Goal: Find specific page/section: Find specific page/section

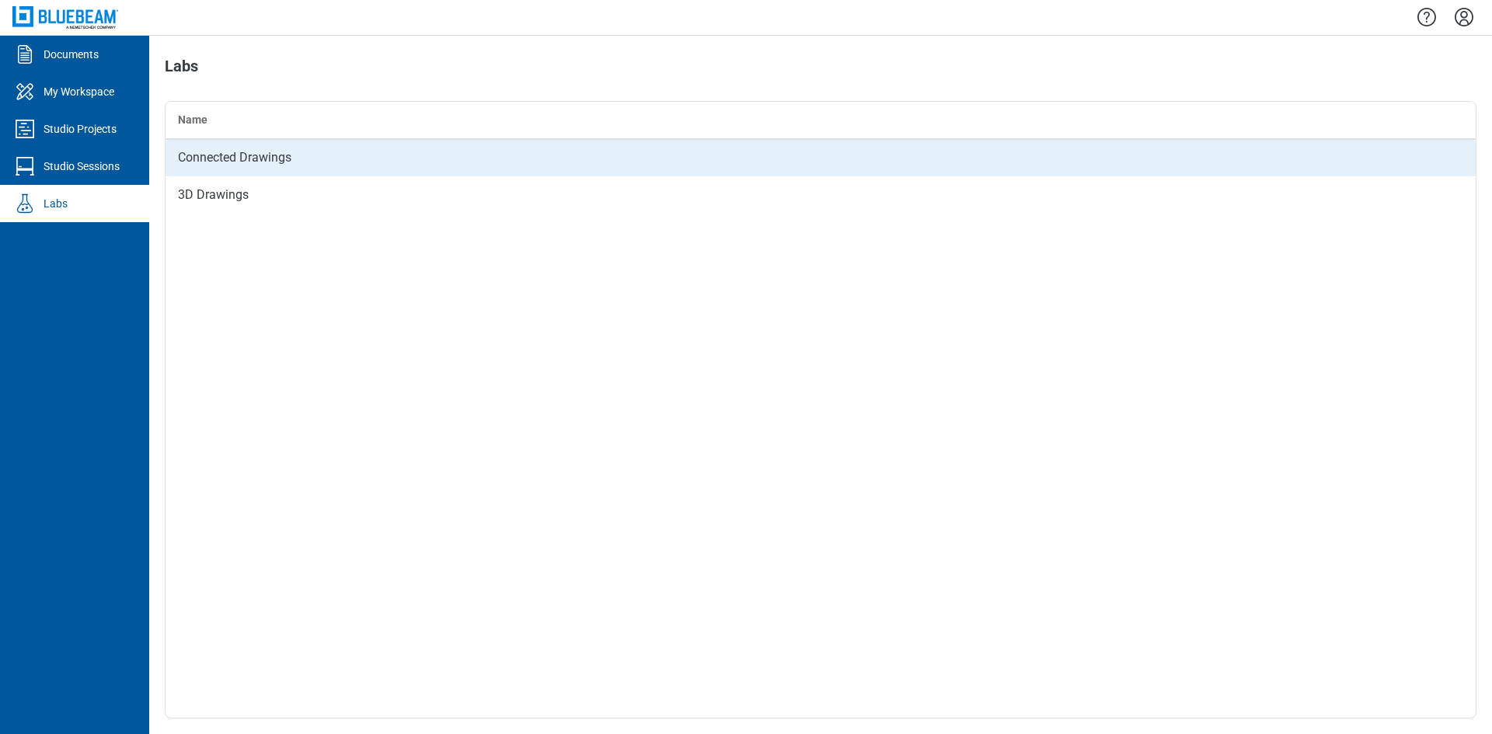
click at [258, 169] on td "Connected Drawings" at bounding box center [821, 157] width 1310 height 37
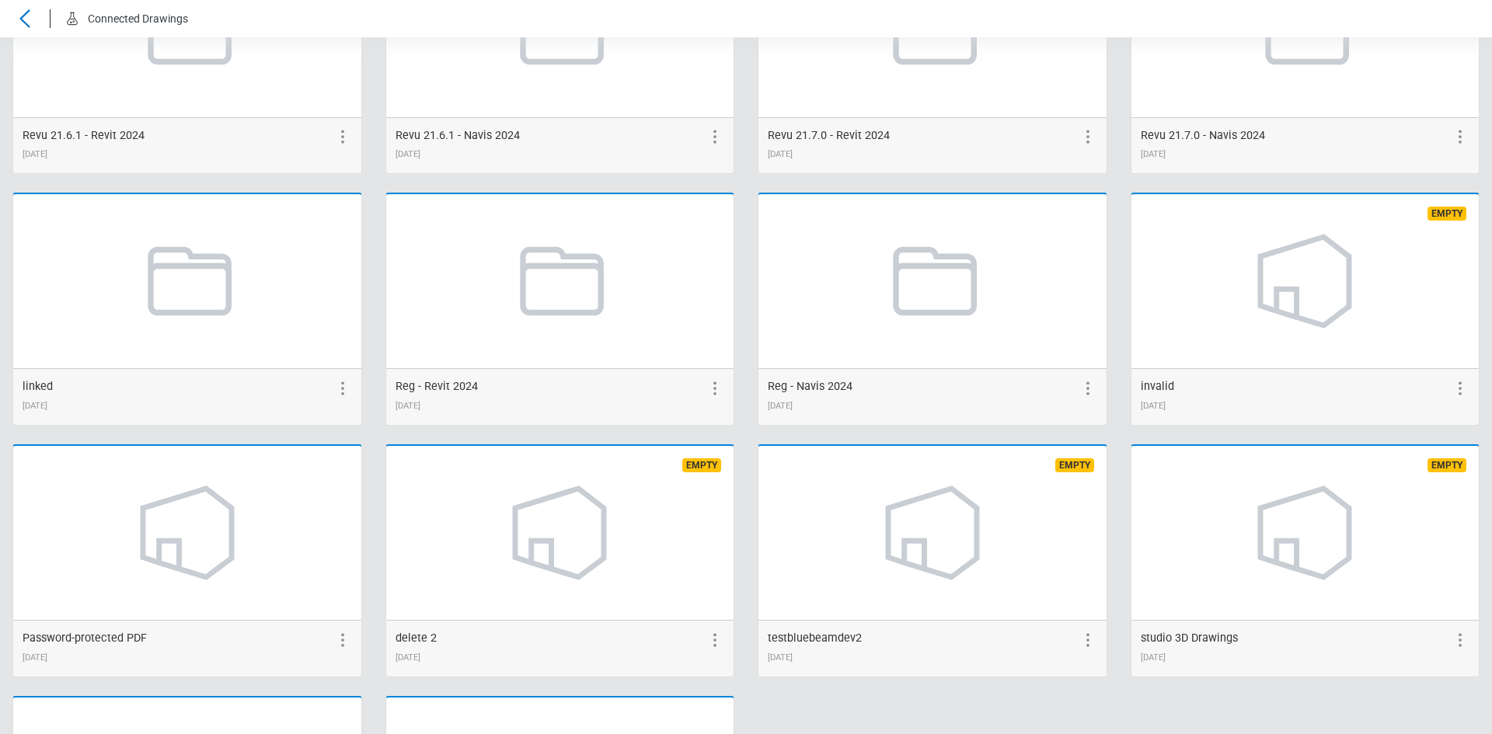
scroll to position [3175, 0]
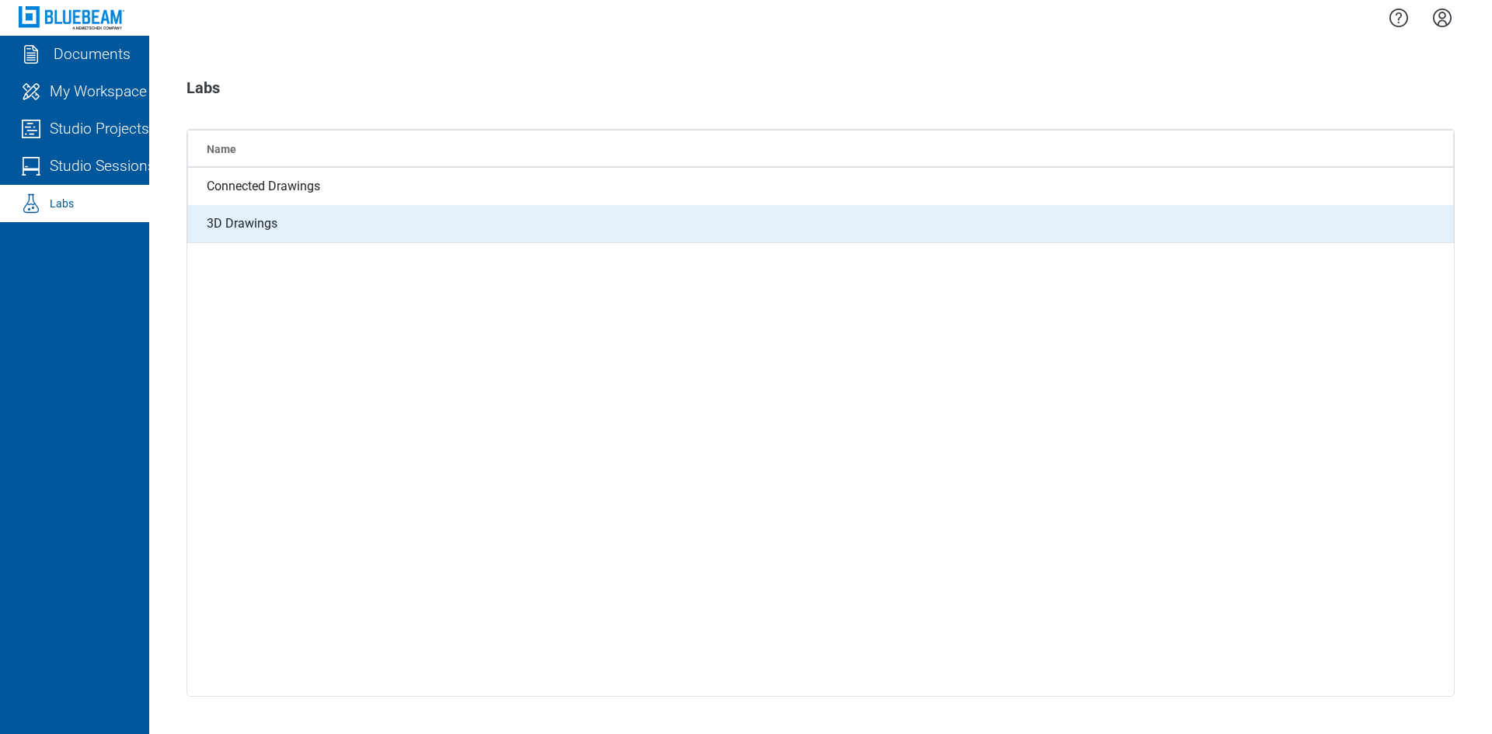
click at [339, 232] on td "3D Drawings" at bounding box center [821, 224] width 1266 height 38
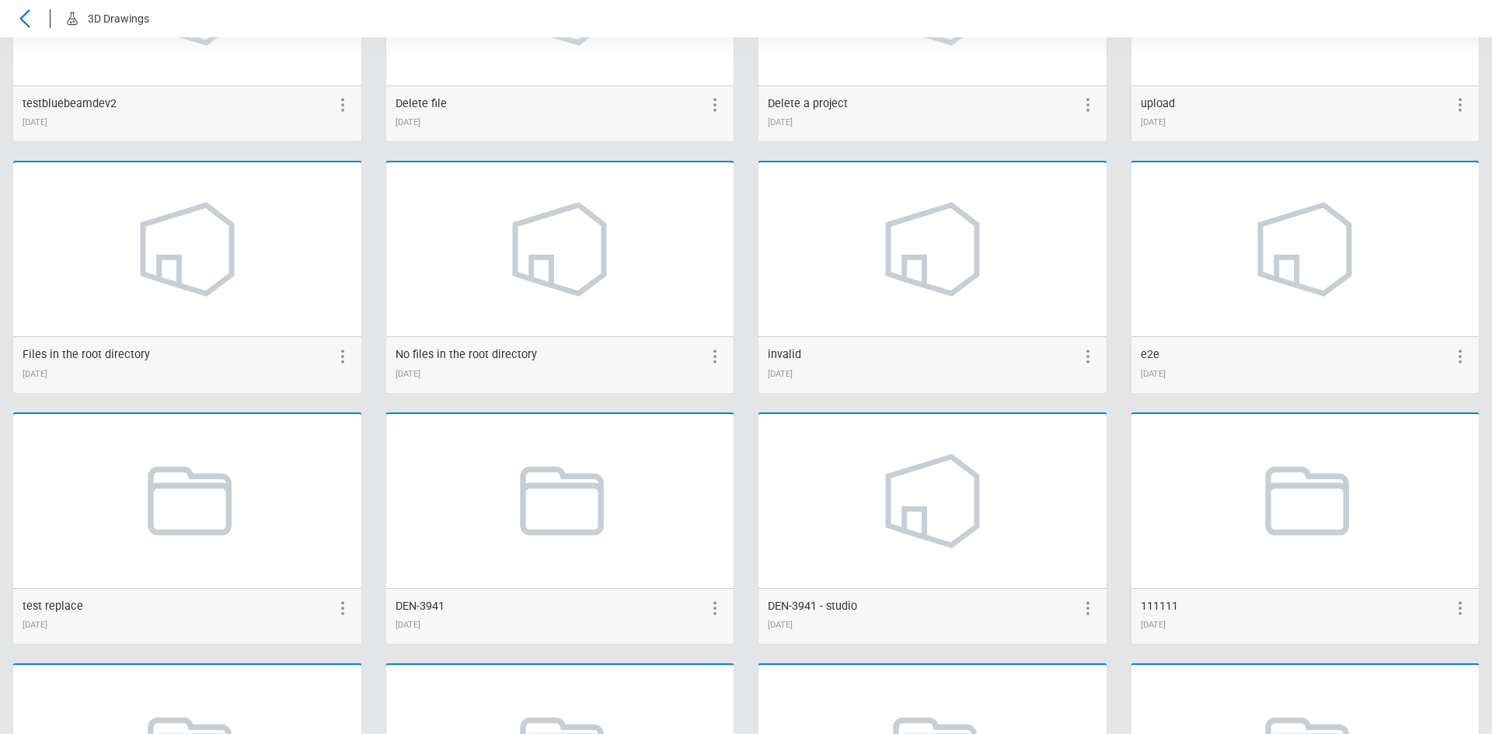
scroll to position [912, 0]
